Goal: Transaction & Acquisition: Purchase product/service

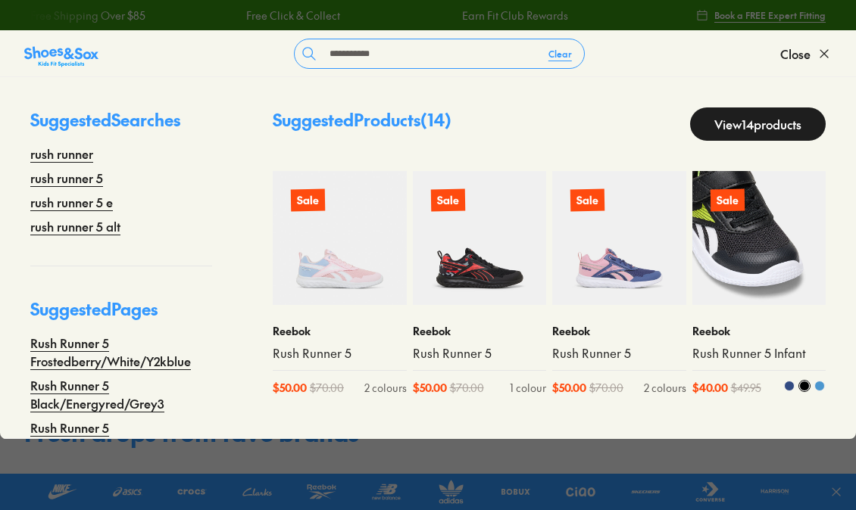
type input "**********"
click at [750, 269] on img at bounding box center [759, 238] width 134 height 134
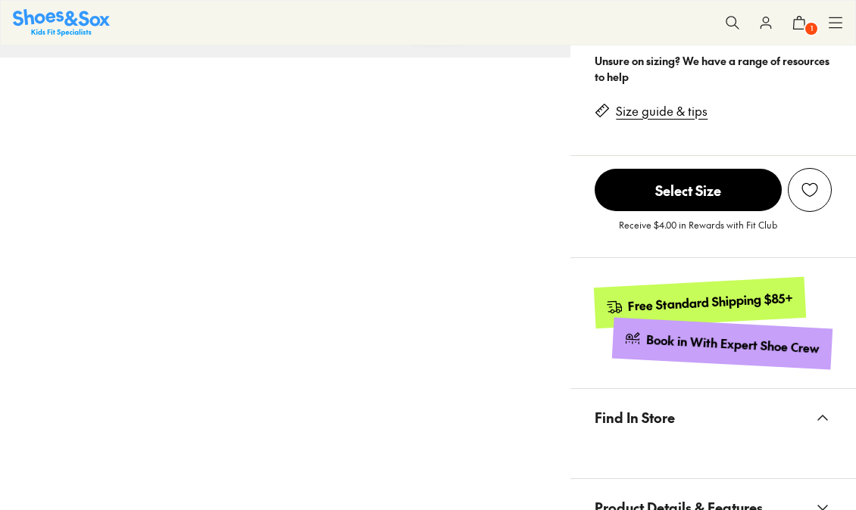
scroll to position [757, 0]
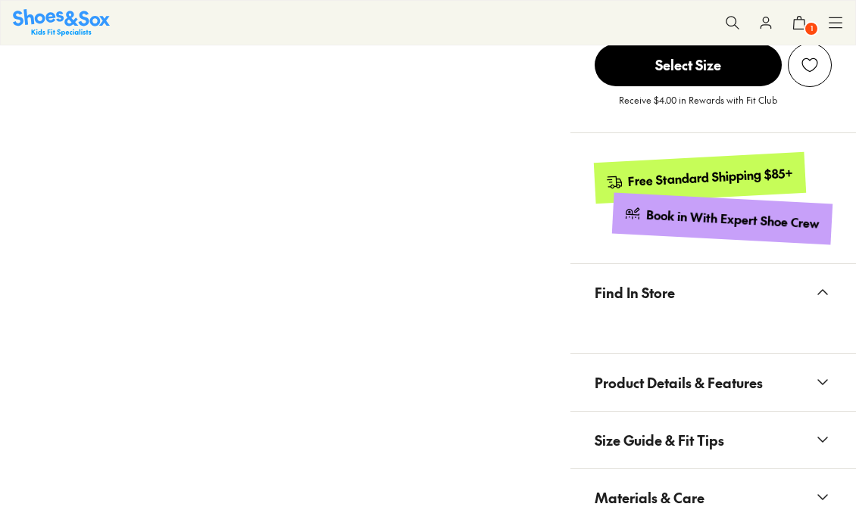
select select "*"
click at [735, 376] on span "Product Details & Features" at bounding box center [678, 382] width 168 height 45
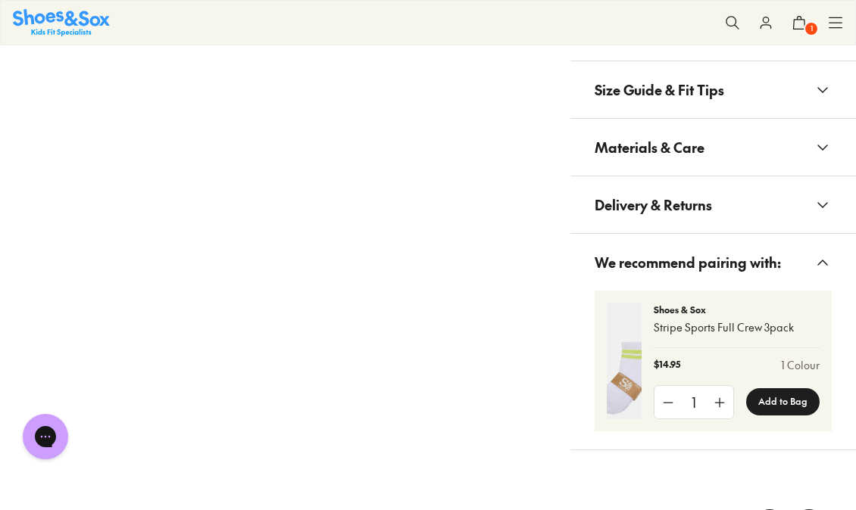
scroll to position [0, 0]
click at [706, 139] on button "Materials & Care" at bounding box center [712, 147] width 285 height 57
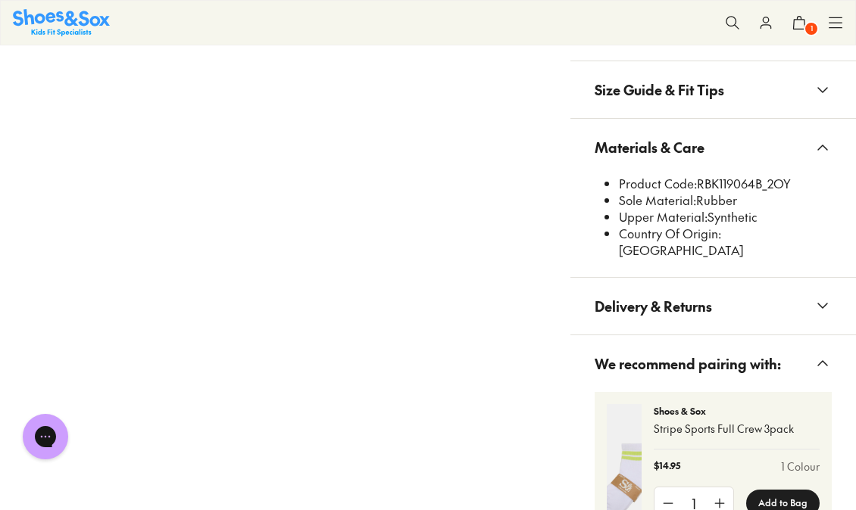
drag, startPoint x: 695, startPoint y: 182, endPoint x: 796, endPoint y: 182, distance: 100.7
click at [796, 182] on li "Product Code: RBK119064B_2OY" at bounding box center [725, 184] width 213 height 17
copy li "RBK119064B_2OY"
click at [793, 182] on li "Product Code: RBK119064B_2OY" at bounding box center [725, 184] width 213 height 17
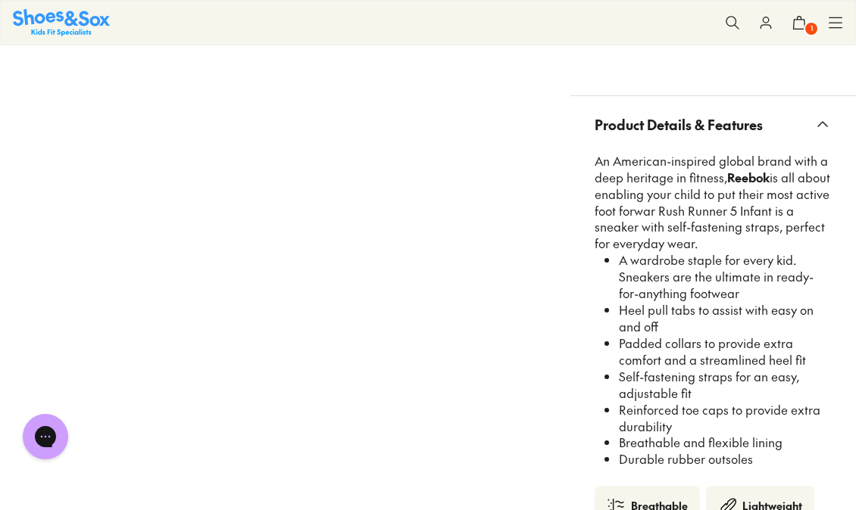
scroll to position [1009, 0]
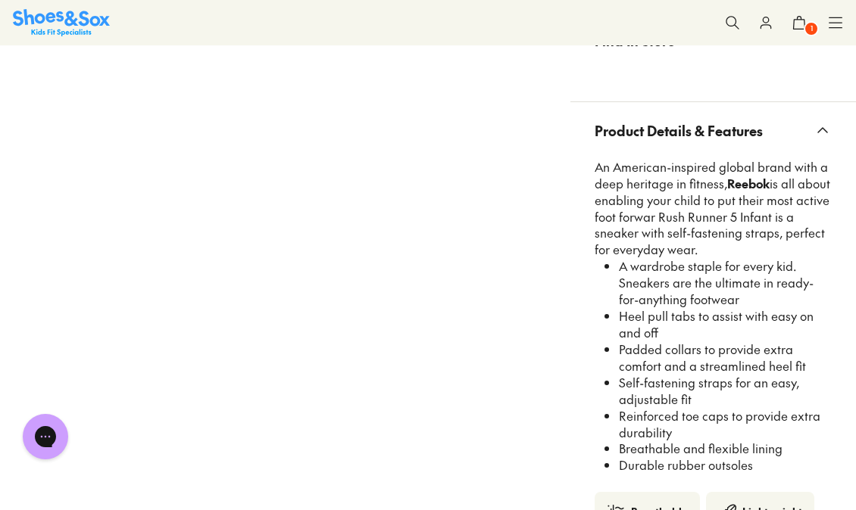
click at [717, 19] on button at bounding box center [731, 22] width 33 height 33
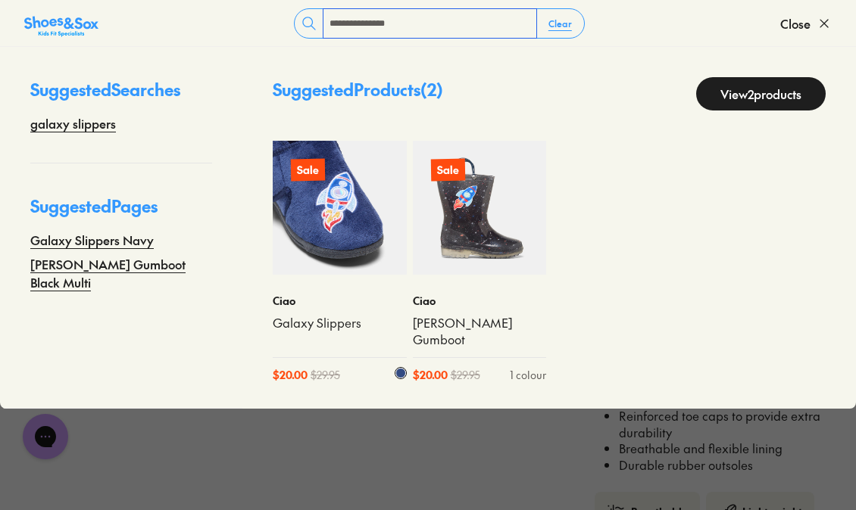
type input "**********"
click at [337, 224] on img at bounding box center [340, 208] width 134 height 134
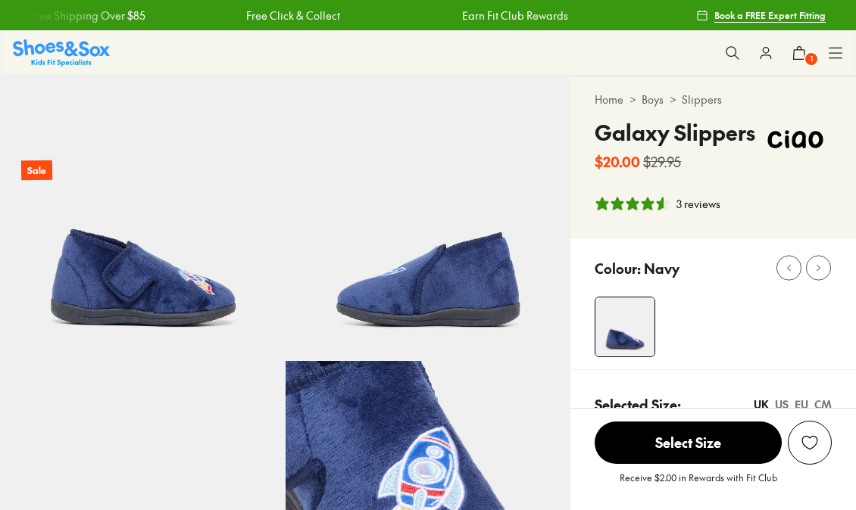
select select "*"
